Goal: Task Accomplishment & Management: Use online tool/utility

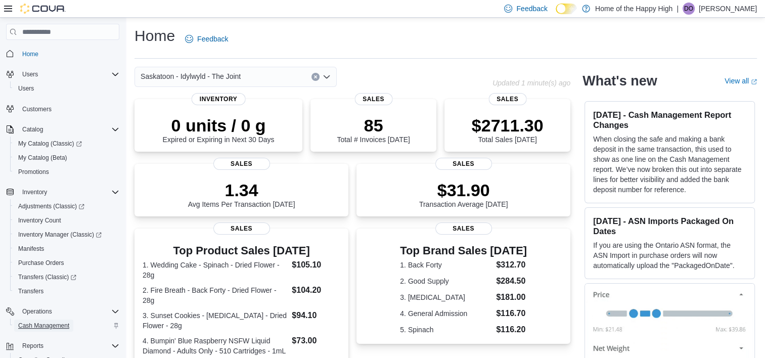
click at [61, 324] on span "Cash Management" at bounding box center [43, 326] width 51 height 8
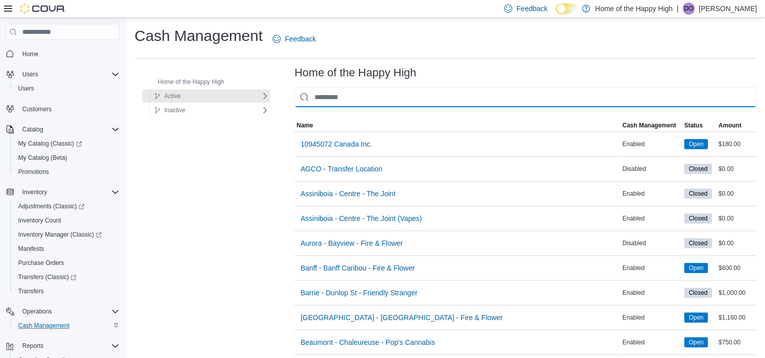
click at [319, 101] on input "This is a search bar. As you type, the results lower in the page will automatic…" at bounding box center [525, 97] width 463 height 20
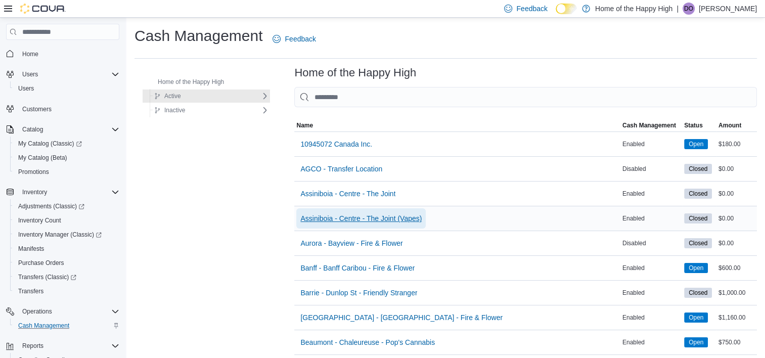
click at [376, 215] on span "Assiniboia - Centre - The Joint (Vapes)" at bounding box center [360, 218] width 121 height 10
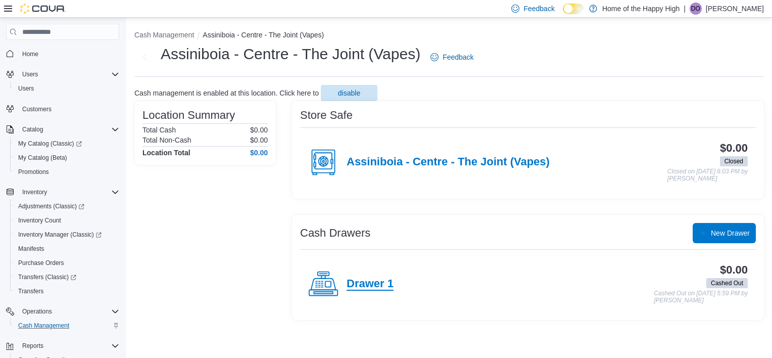
click at [367, 280] on h4 "Drawer 1" at bounding box center [370, 284] width 47 height 13
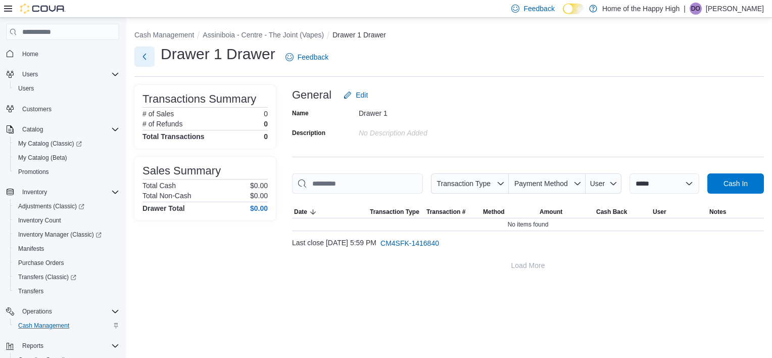
click at [150, 50] on button "Next" at bounding box center [144, 57] width 20 height 20
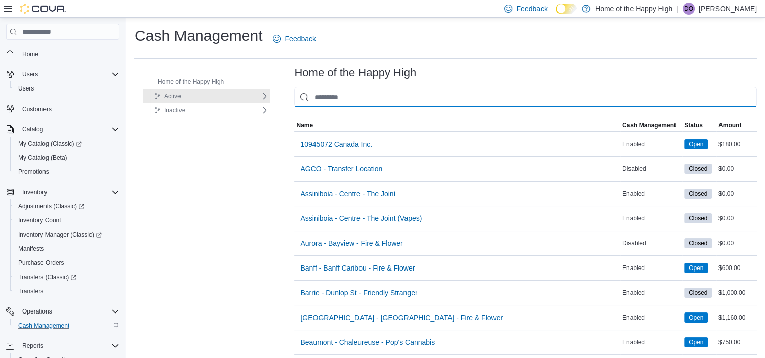
click at [362, 93] on input "This is a search bar. As you type, the results lower in the page will automatic…" at bounding box center [525, 97] width 463 height 20
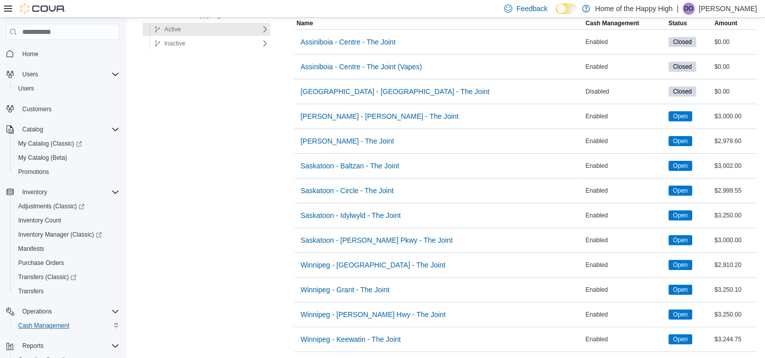
scroll to position [107, 0]
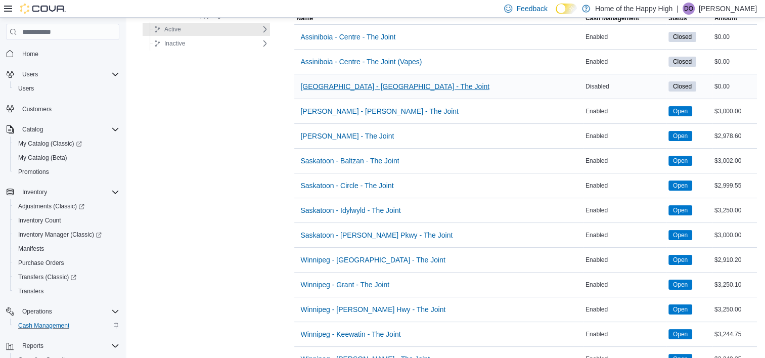
type input "*********"
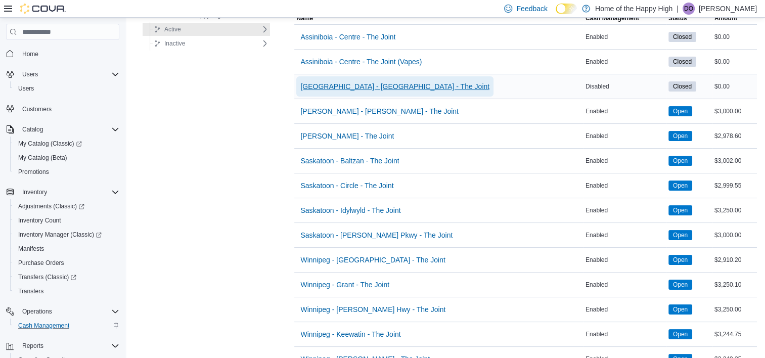
click at [366, 88] on span "[GEOGRAPHIC_DATA] - [GEOGRAPHIC_DATA] - The Joint" at bounding box center [394, 86] width 189 height 10
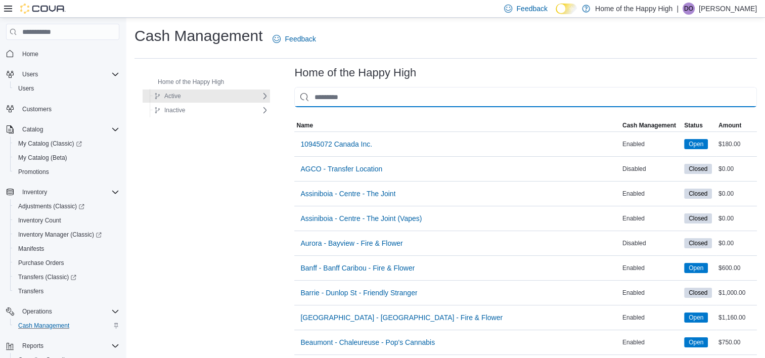
click at [370, 91] on input "This is a search bar. As you type, the results lower in the page will automatic…" at bounding box center [525, 97] width 463 height 20
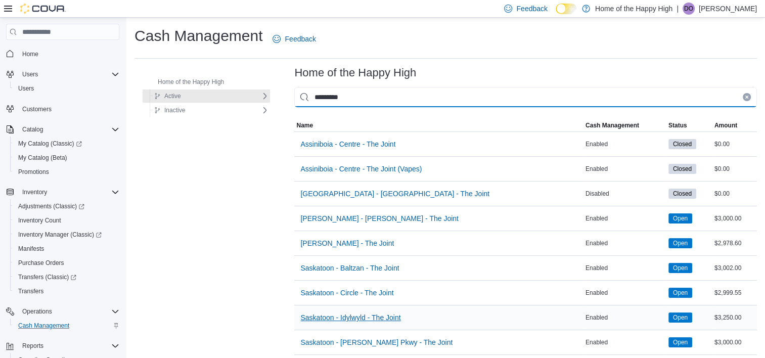
type input "*********"
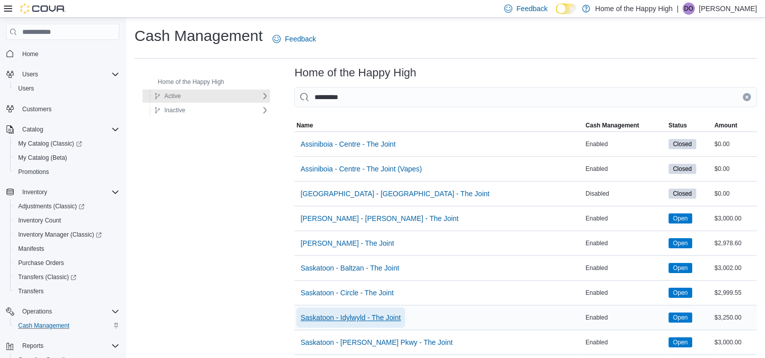
click at [322, 315] on span "Saskatoon - Idylwyld - The Joint" at bounding box center [350, 317] width 100 height 10
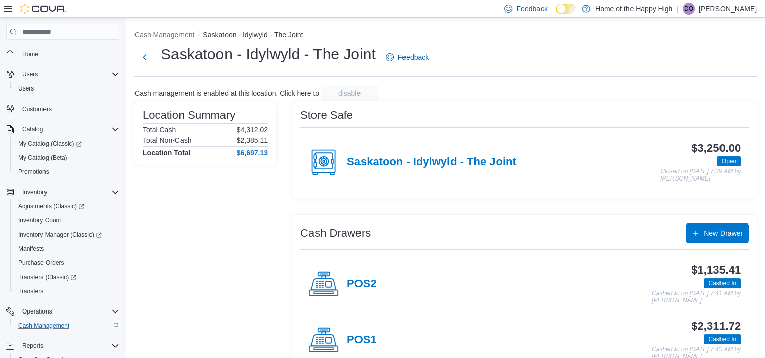
click at [198, 190] on div "Location Summary Total Cash $4,312.02 Total Non-Cash $2,385.11 Location Total $…" at bounding box center [205, 238] width 142 height 275
